Goal: Check status: Check status

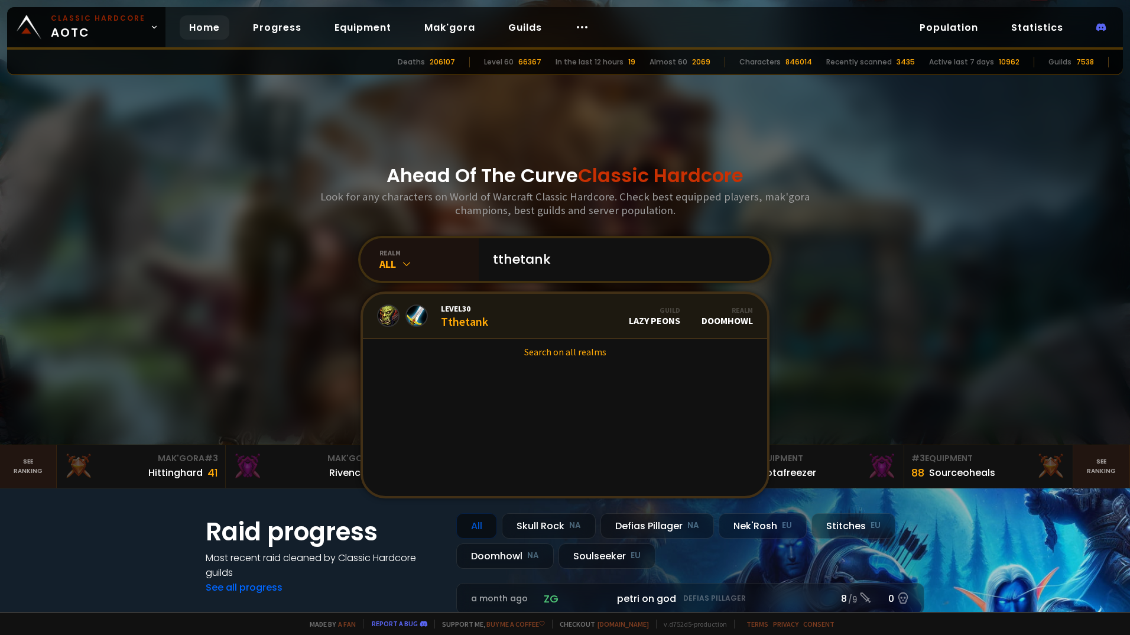
type input "tthetank"
click at [507, 307] on link "Level 30 Tthetank Guild Lazy Peons Realm Doomhowl" at bounding box center [565, 316] width 404 height 45
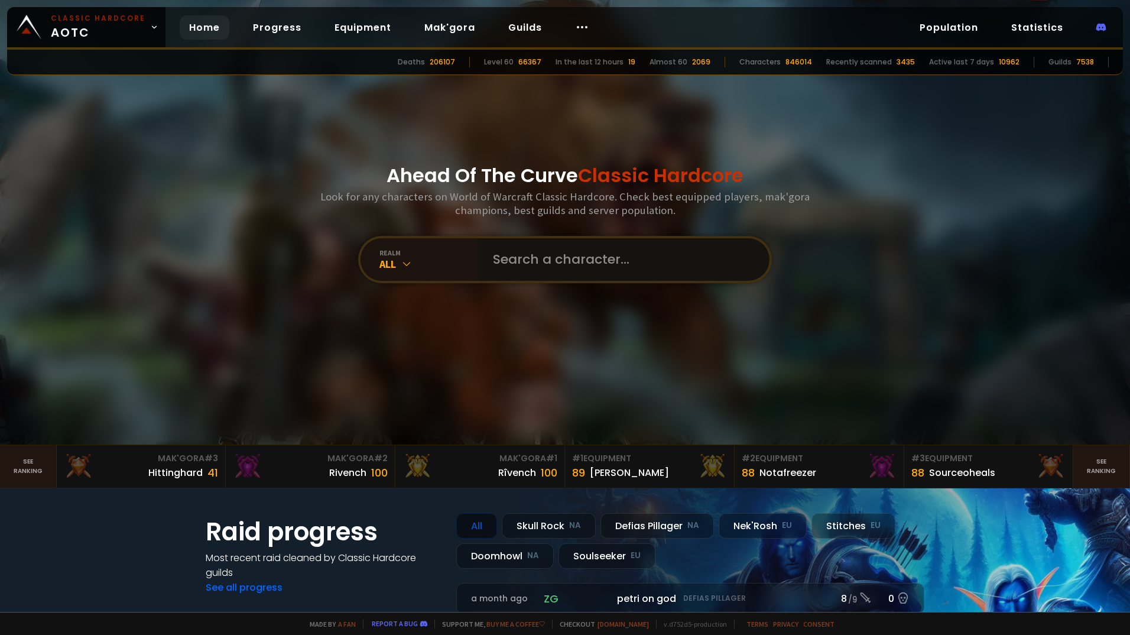
click at [563, 267] on input "text" at bounding box center [620, 259] width 269 height 43
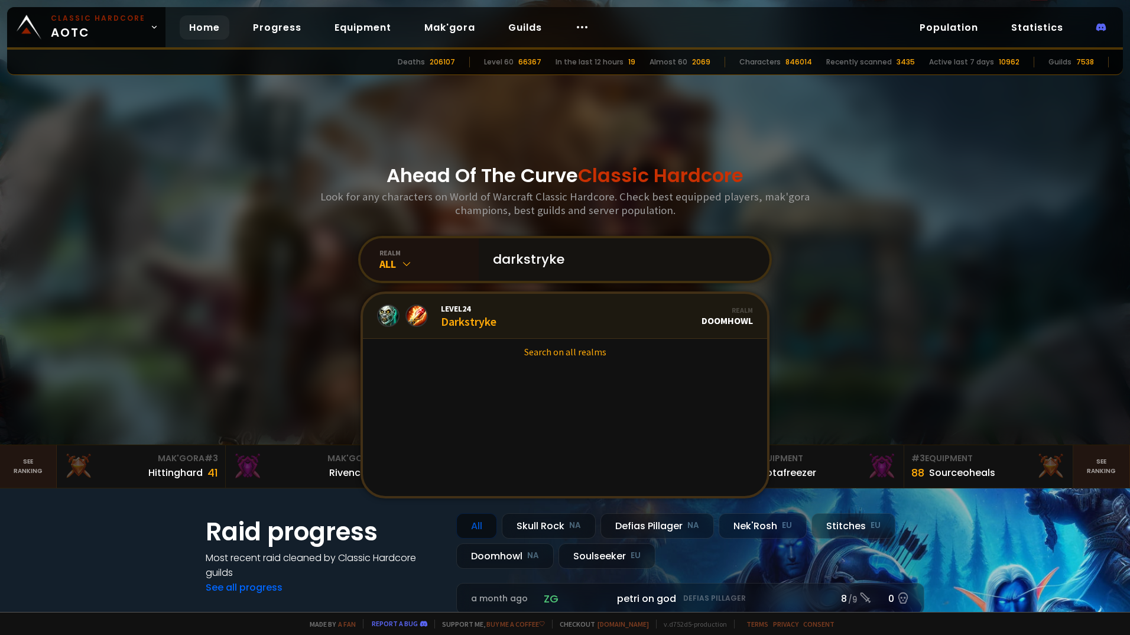
type input "darkstryke"
click at [537, 320] on link "Level 24 Darkstryke Realm Doomhowl" at bounding box center [565, 316] width 404 height 45
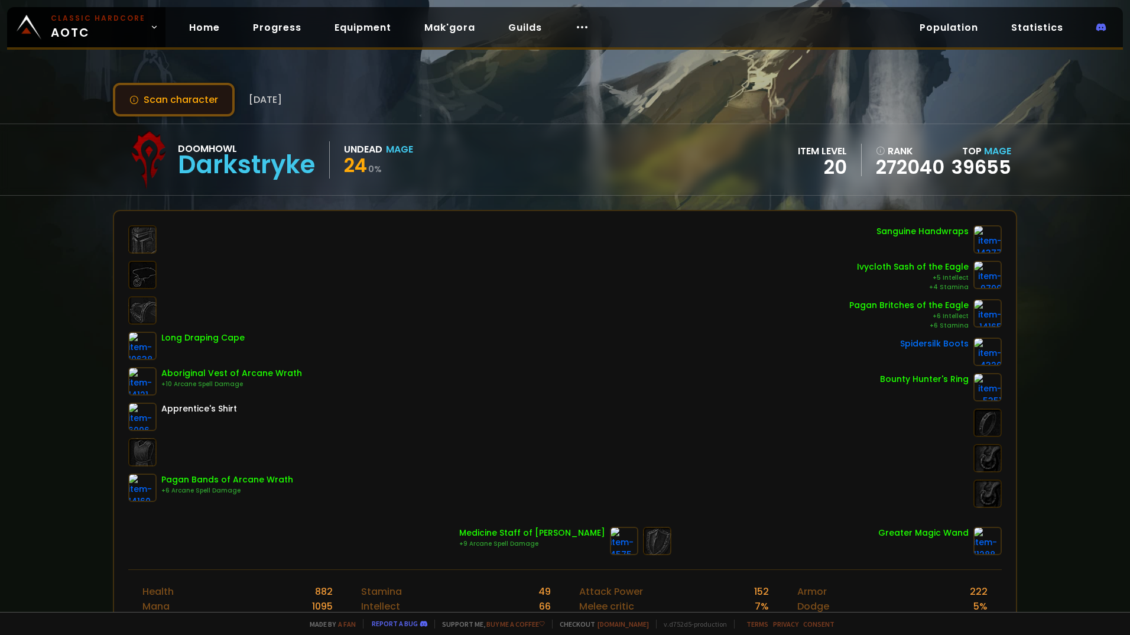
click at [170, 94] on button "Scan character" at bounding box center [174, 100] width 122 height 34
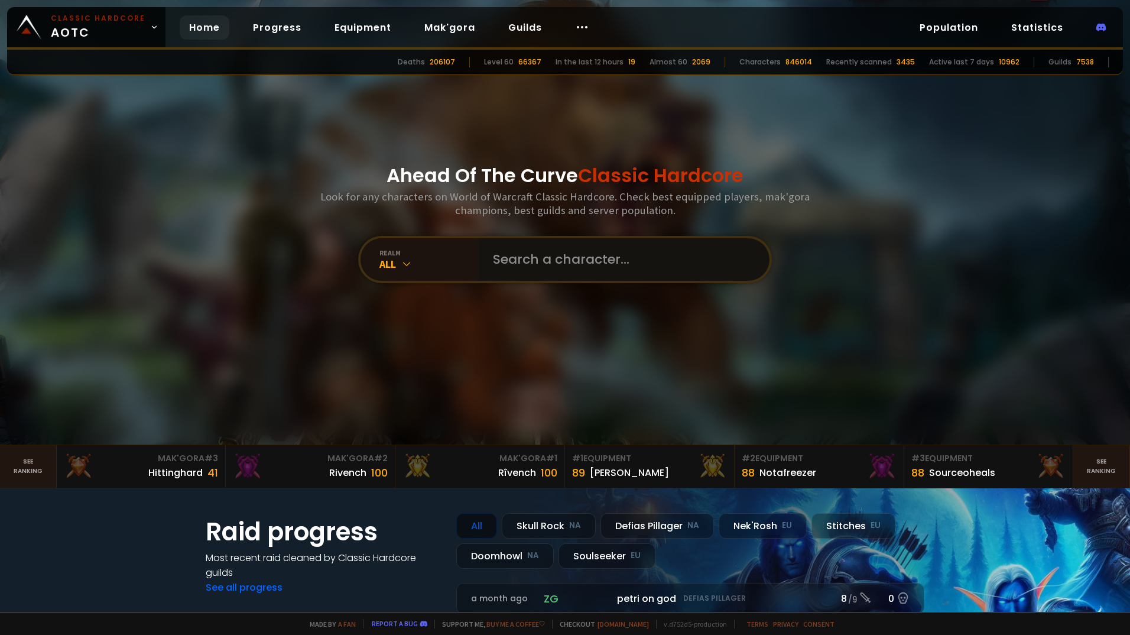
click at [540, 269] on input "text" at bounding box center [620, 259] width 269 height 43
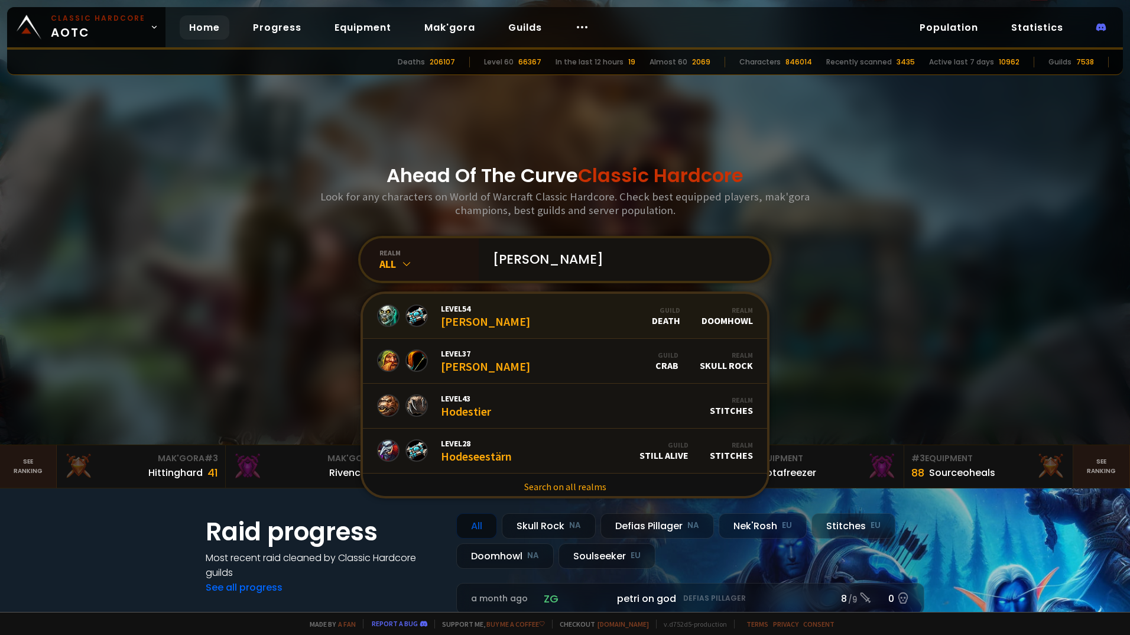
type input "[PERSON_NAME]"
click at [525, 324] on link "Level 54 [PERSON_NAME] Guild Death Realm Doomhowl" at bounding box center [565, 316] width 404 height 45
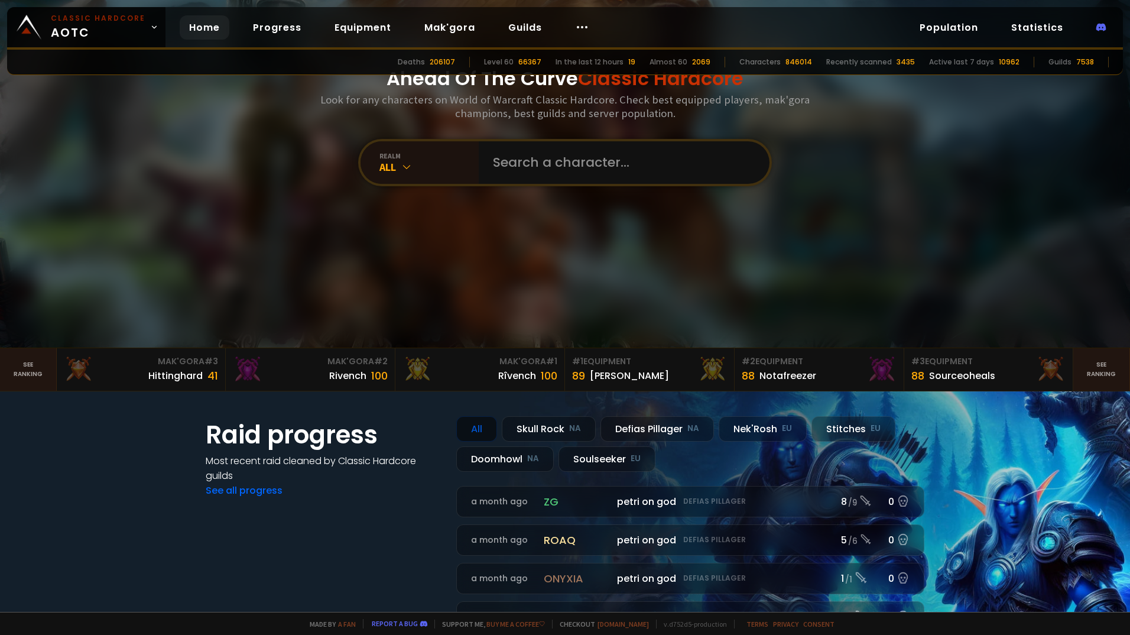
scroll to position [118, 0]
